Goal: Obtain resource: Obtain resource

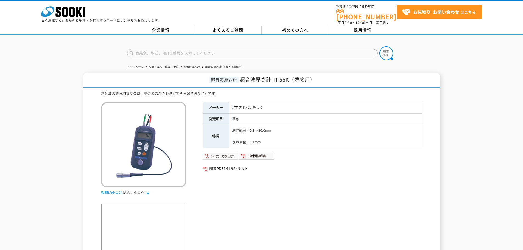
click at [224, 152] on img at bounding box center [220, 155] width 36 height 9
click at [258, 154] on img at bounding box center [256, 155] width 36 height 9
drag, startPoint x: 263, startPoint y: 104, endPoint x: 237, endPoint y: 105, distance: 26.1
click at [231, 105] on td "JFEアドバンテック" at bounding box center [325, 108] width 193 height 12
copy td "JFEアドバンテック"
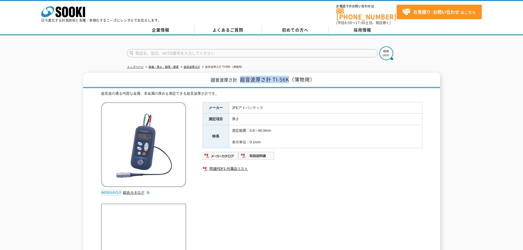
drag, startPoint x: 241, startPoint y: 77, endPoint x: 289, endPoint y: 79, distance: 47.5
click at [289, 79] on span "超音波厚さ計 TI-56K（薄物用）" at bounding box center [277, 79] width 75 height 7
copy span "超音波厚さ計 TI-56K"
